Goal: Subscribe to service/newsletter

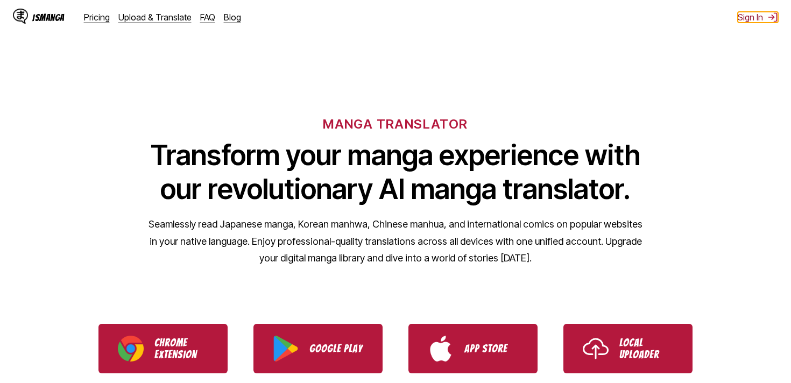
click at [749, 22] on button "Sign In" at bounding box center [758, 17] width 40 height 11
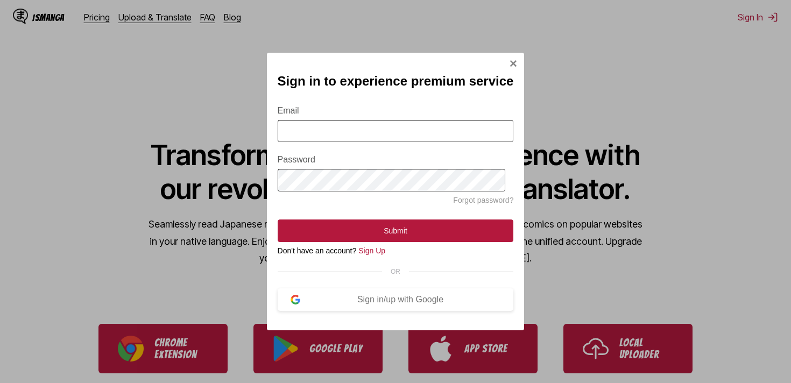
click at [443, 145] on form "Email Password Forgot password? Submit" at bounding box center [396, 167] width 236 height 149
click at [438, 136] on input "Email" at bounding box center [396, 131] width 236 height 22
type input "**********"
click at [232, 162] on div "**********" at bounding box center [395, 191] width 791 height 383
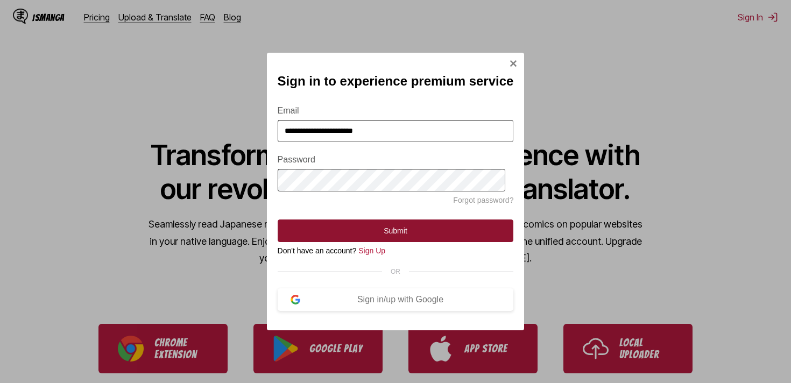
click at [414, 235] on button "Submit" at bounding box center [396, 231] width 236 height 23
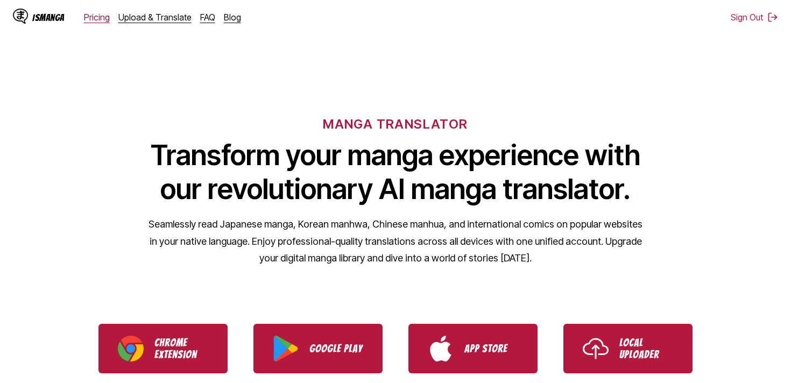
click at [95, 18] on link "Pricing" at bounding box center [97, 17] width 26 height 11
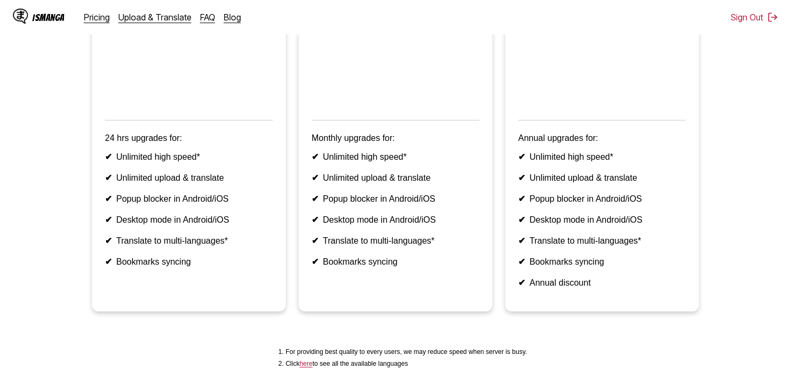
scroll to position [105, 0]
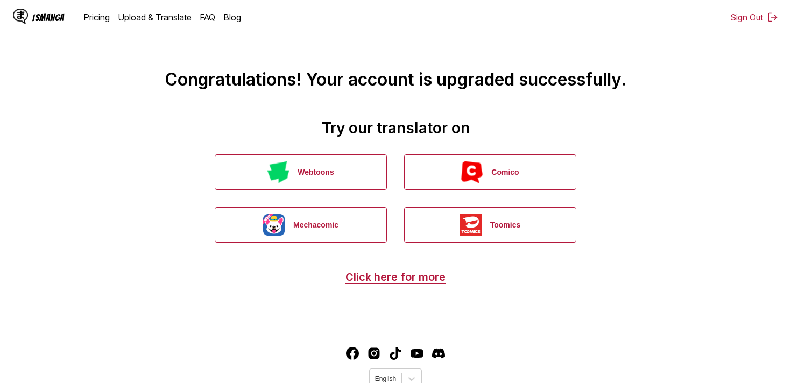
click at [41, 16] on div "IsManga" at bounding box center [48, 17] width 32 height 10
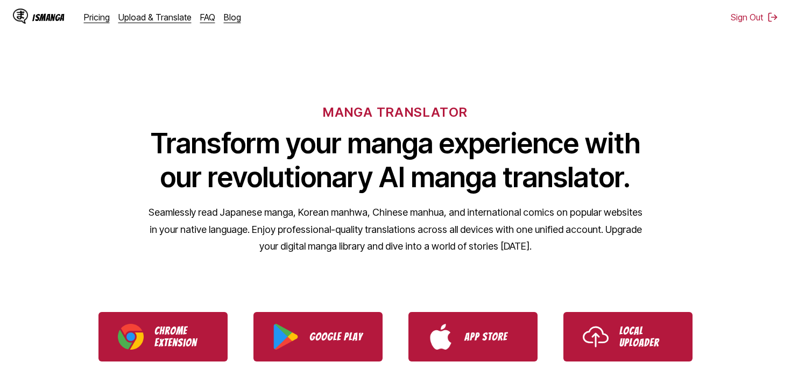
scroll to position [25, 0]
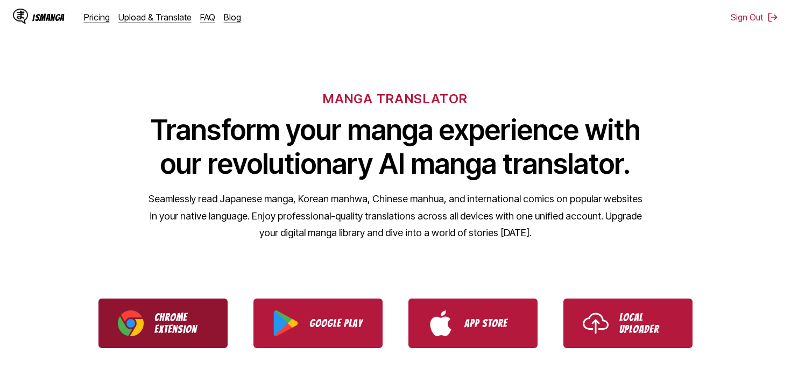
click at [197, 331] on p "Chrome Extension" at bounding box center [181, 324] width 54 height 24
